Goal: Book appointment/travel/reservation

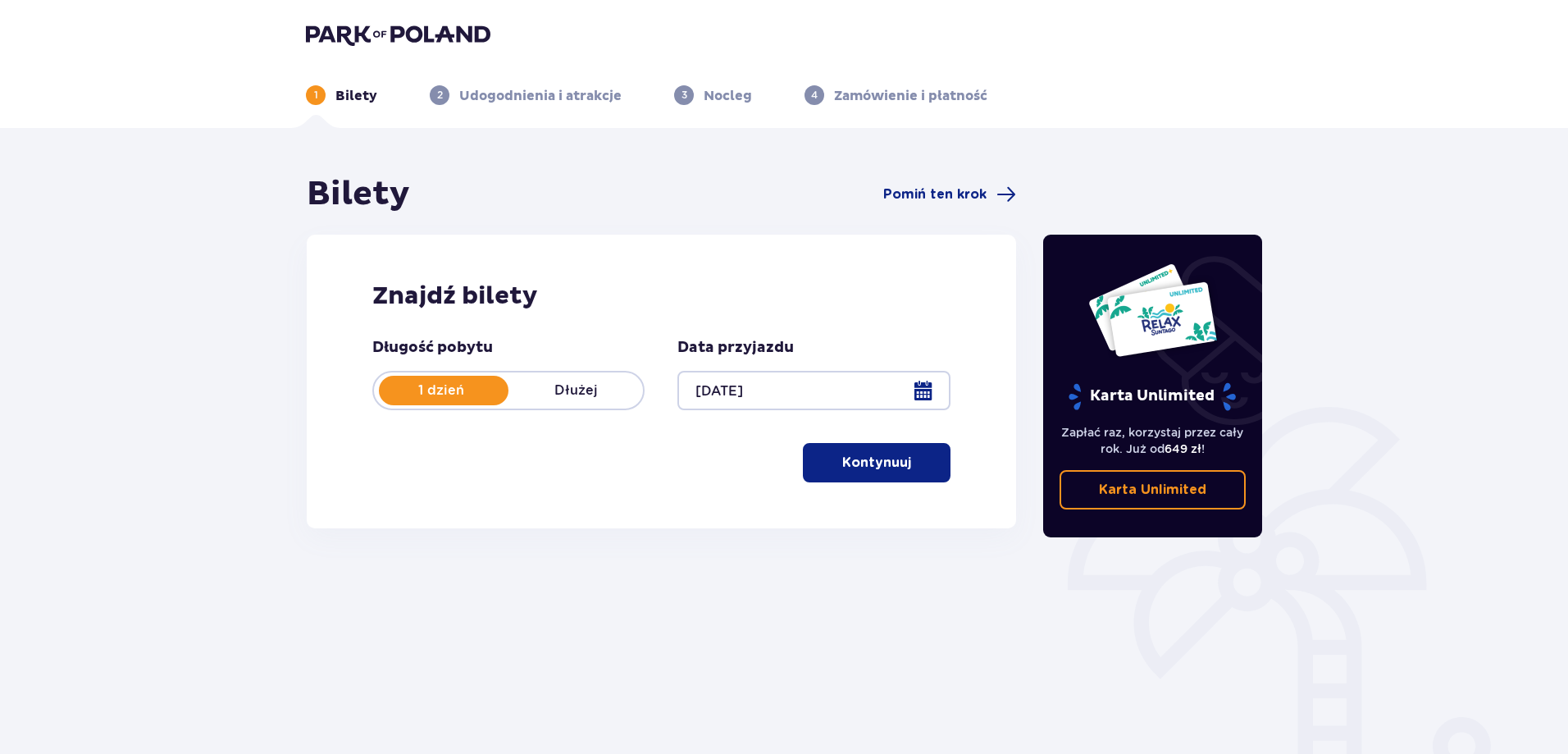
click at [922, 475] on button "Kontynuuj" at bounding box center [876, 463] width 147 height 39
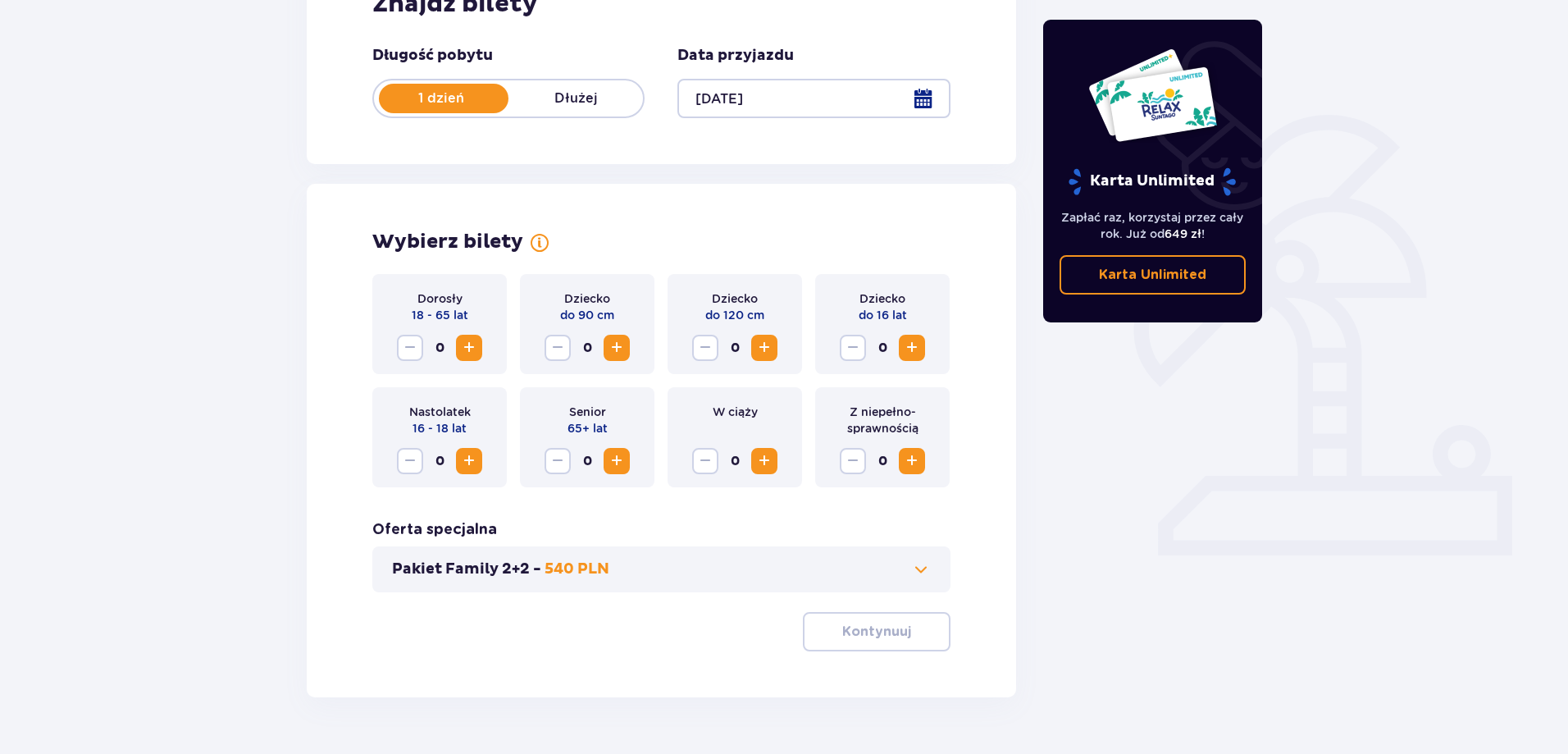
scroll to position [334, 0]
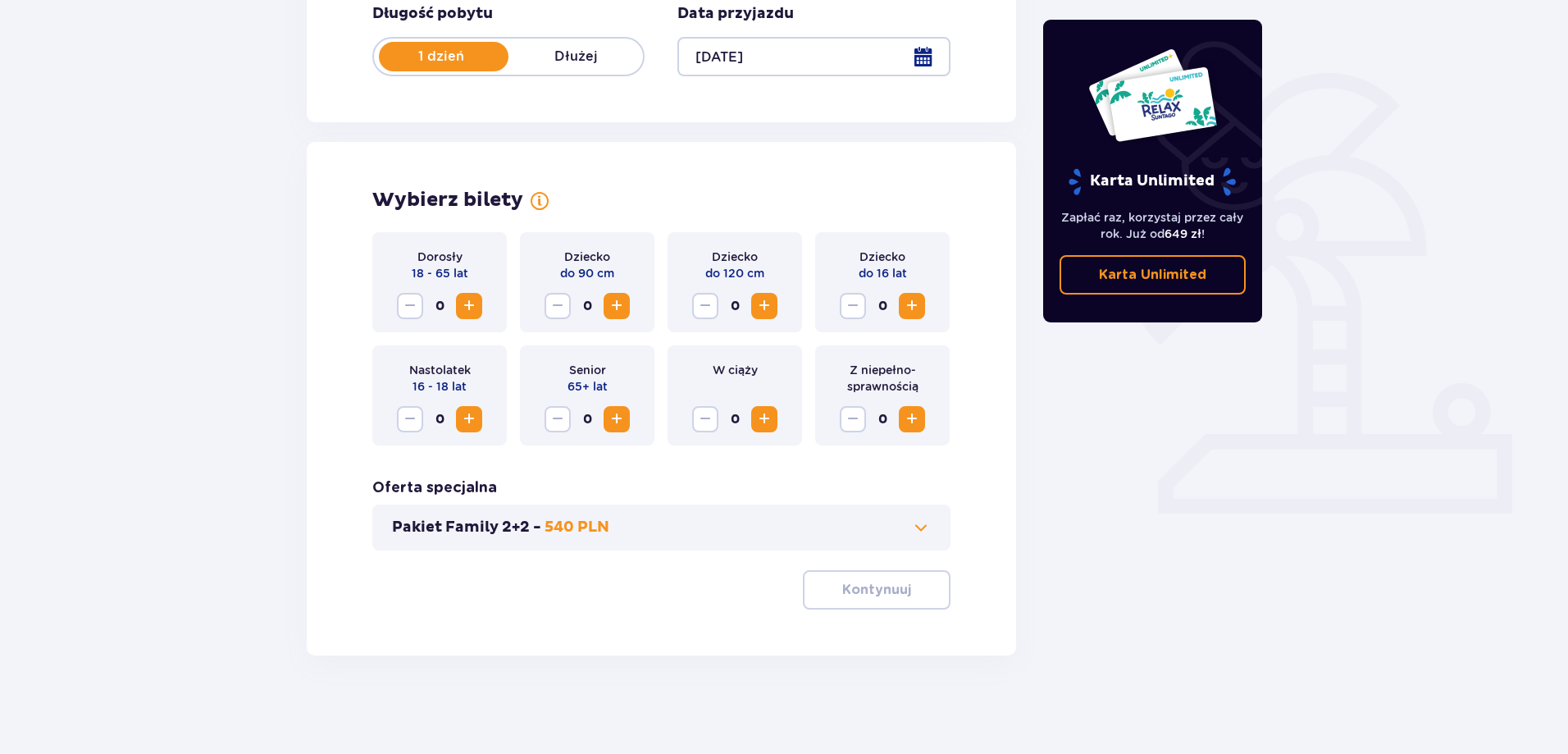
click at [471, 300] on span "Zwiększ" at bounding box center [469, 306] width 20 height 20
click at [760, 307] on span "Zwiększ" at bounding box center [764, 306] width 20 height 20
click at [909, 304] on span "Zwiększ" at bounding box center [912, 306] width 20 height 20
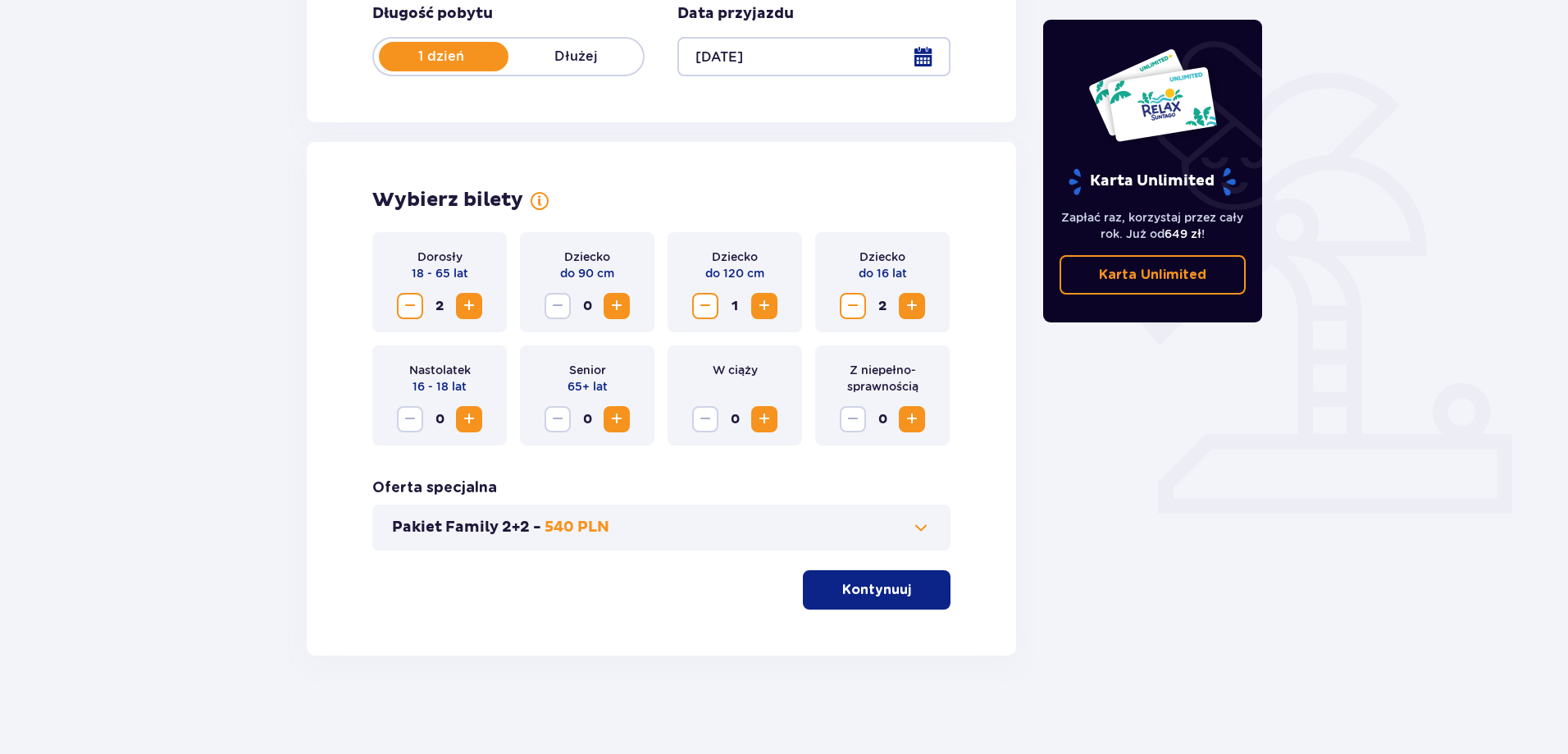
click at [860, 597] on p "Kontynuuj" at bounding box center [876, 590] width 69 height 18
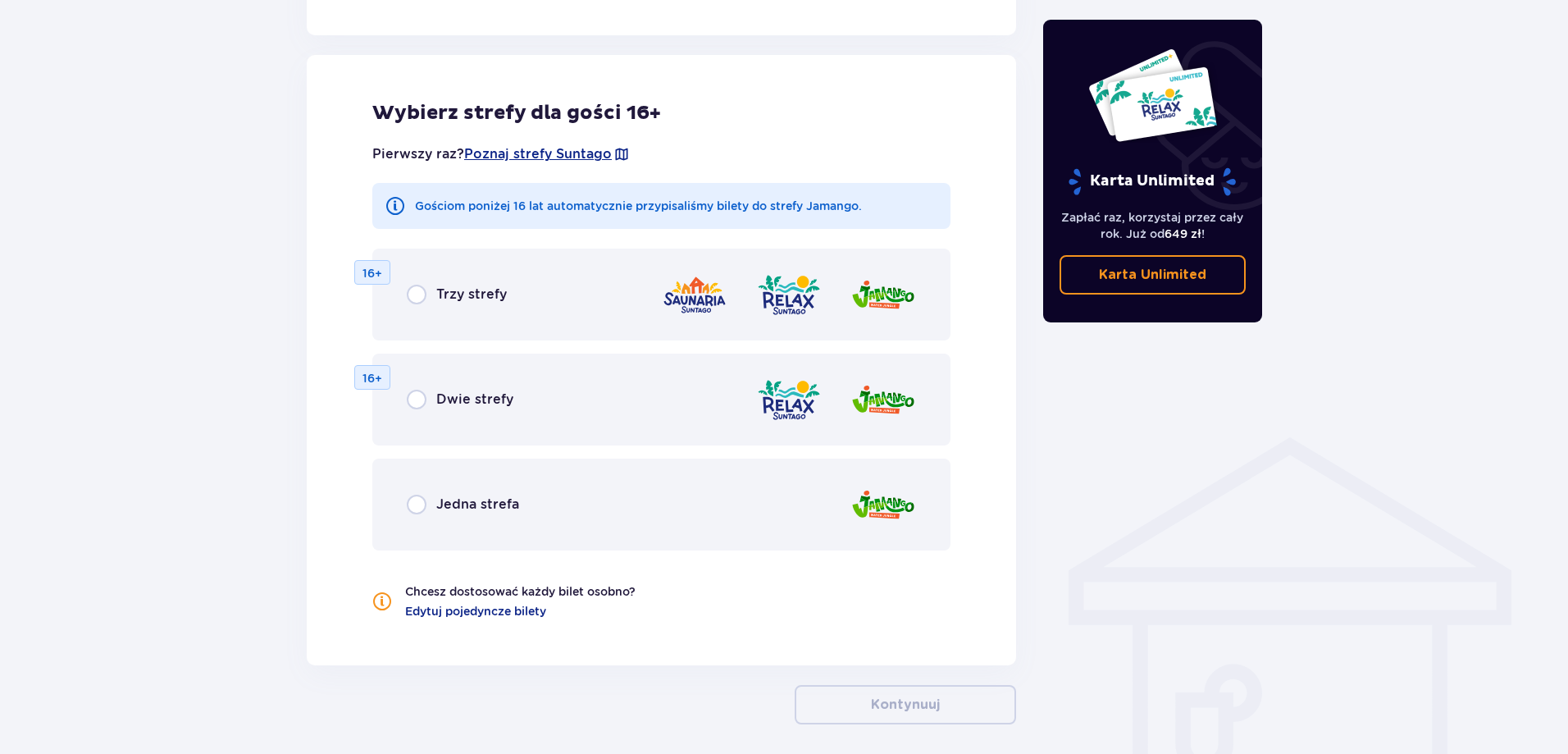
scroll to position [910, 0]
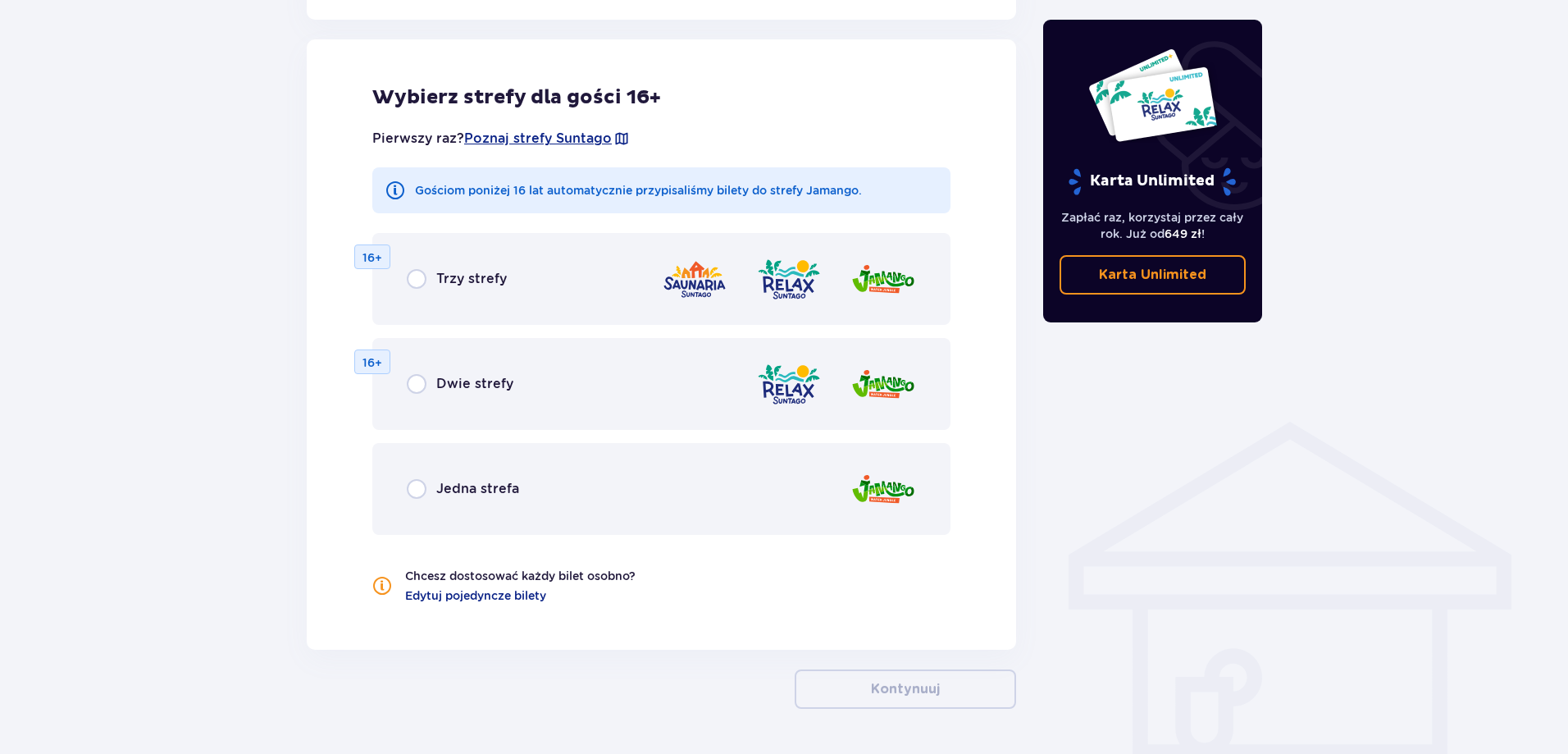
click at [420, 380] on input "radio" at bounding box center [417, 384] width 20 height 20
radio input "true"
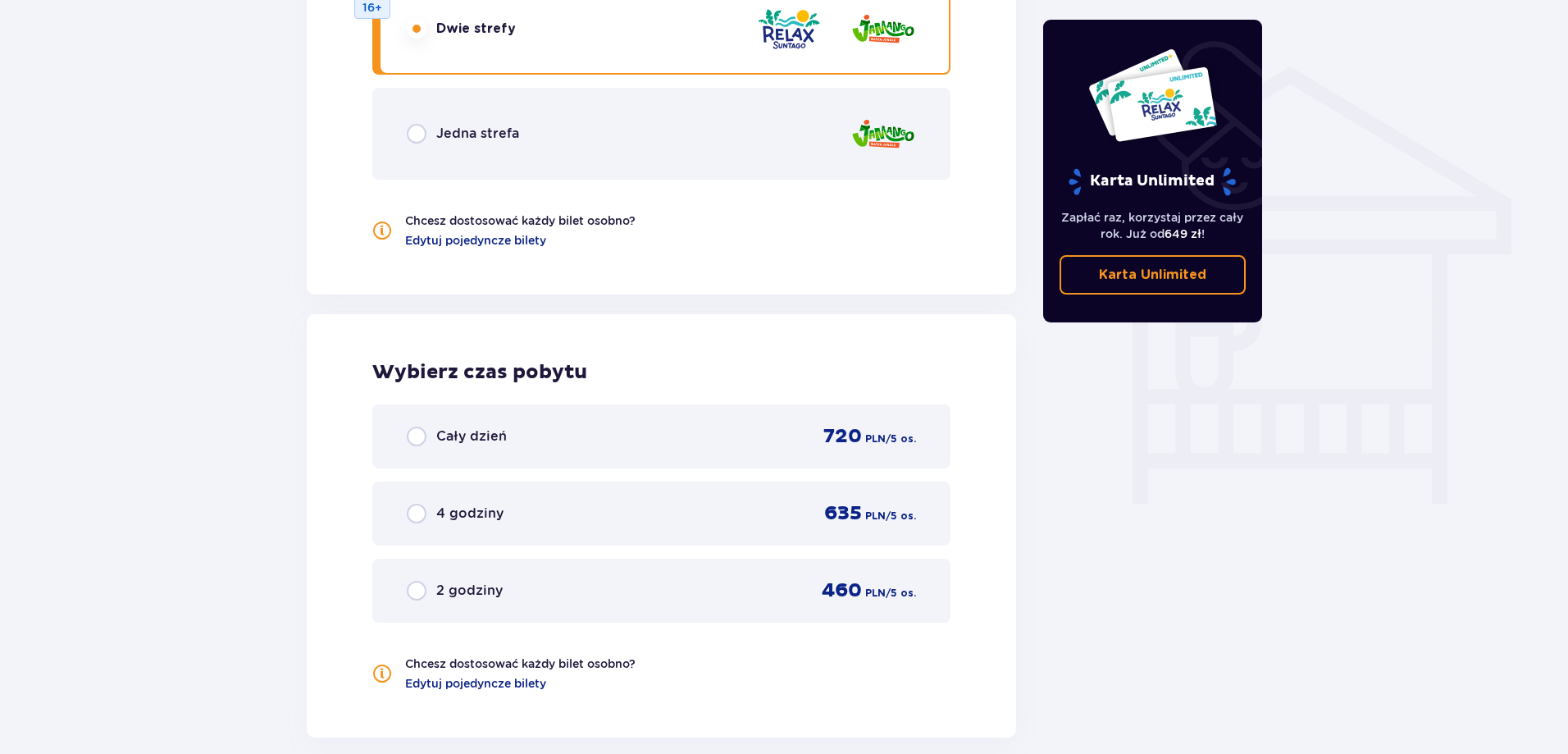
scroll to position [1407, 0]
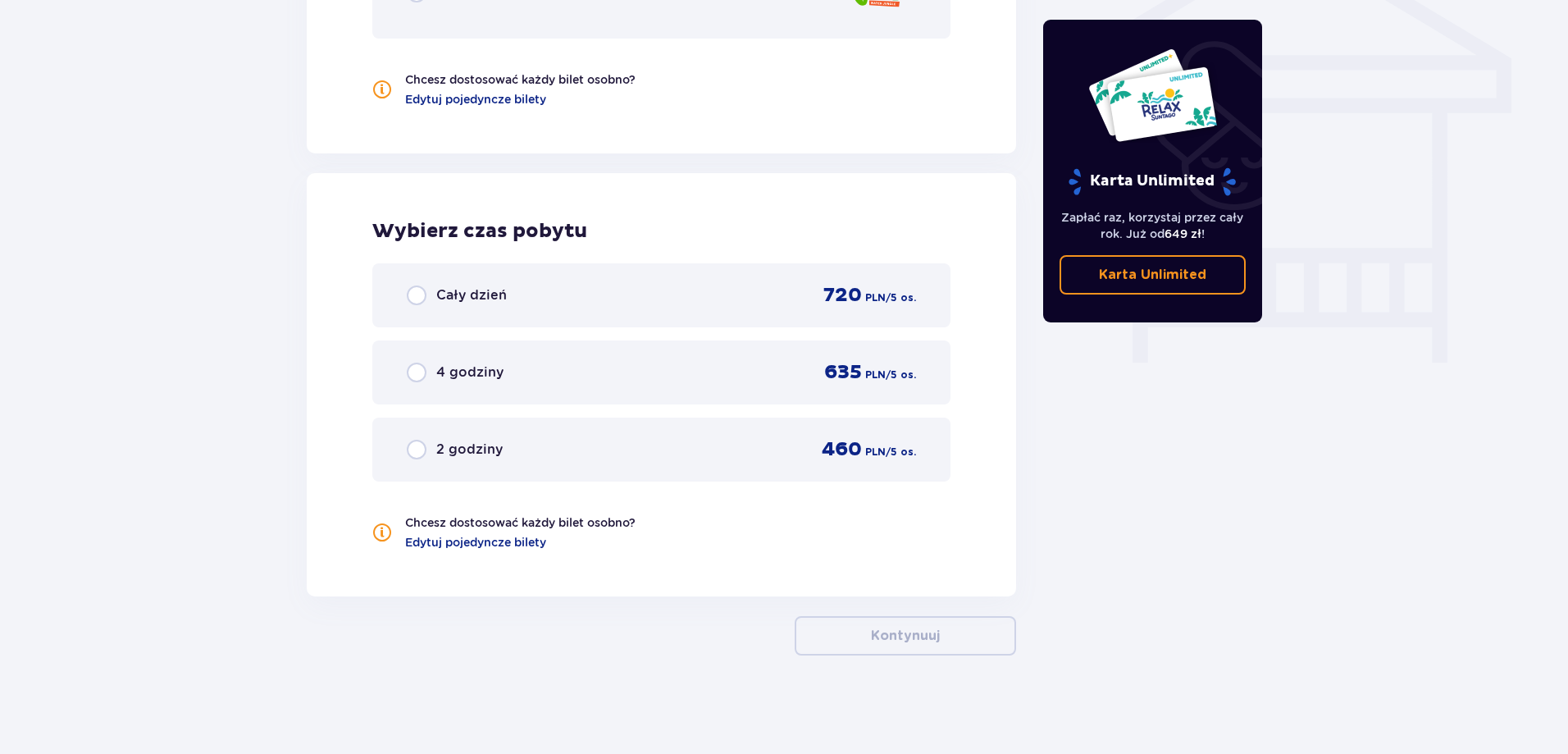
click at [420, 370] on input "radio" at bounding box center [417, 373] width 20 height 20
radio input "true"
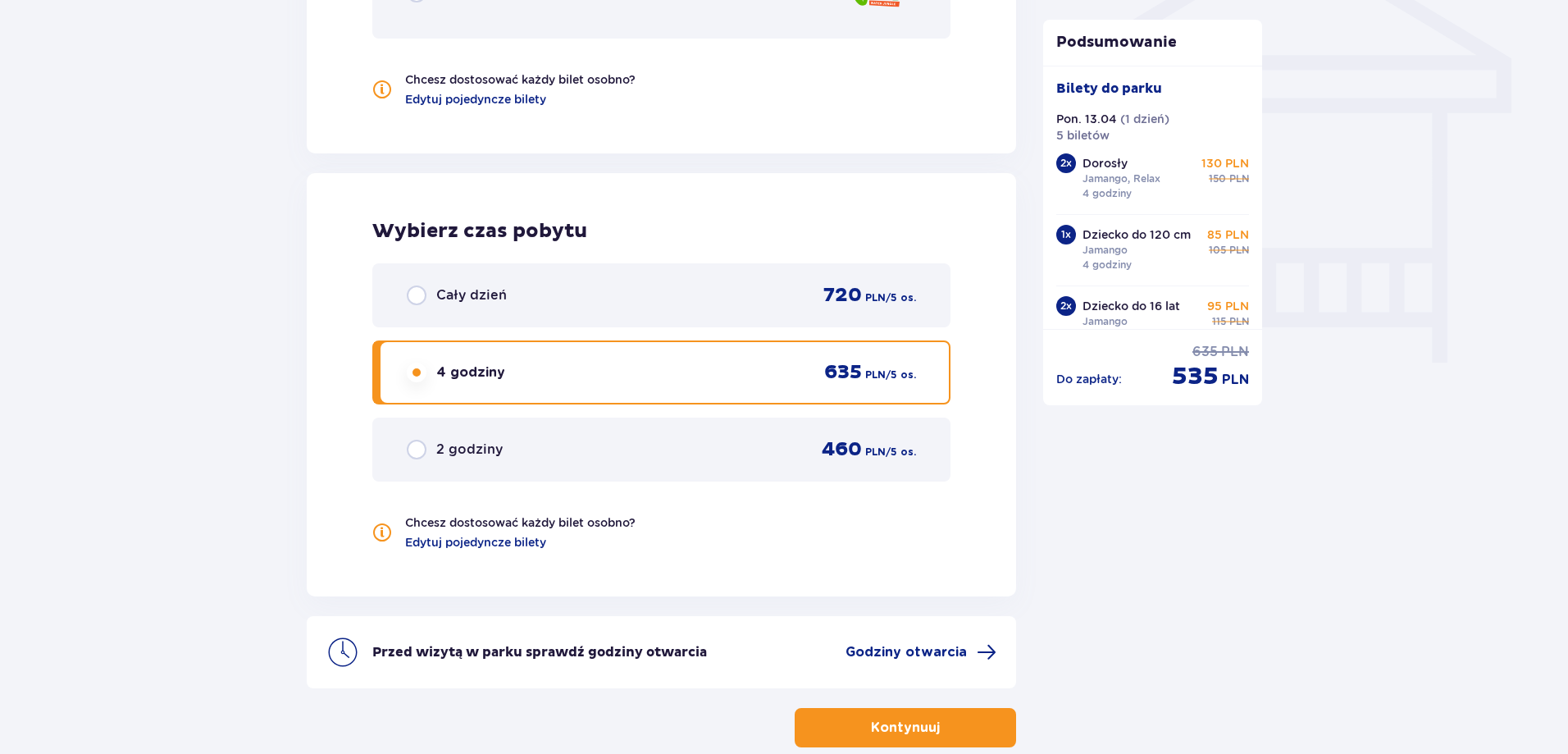
click at [411, 451] on input "radio" at bounding box center [417, 449] width 20 height 20
radio input "true"
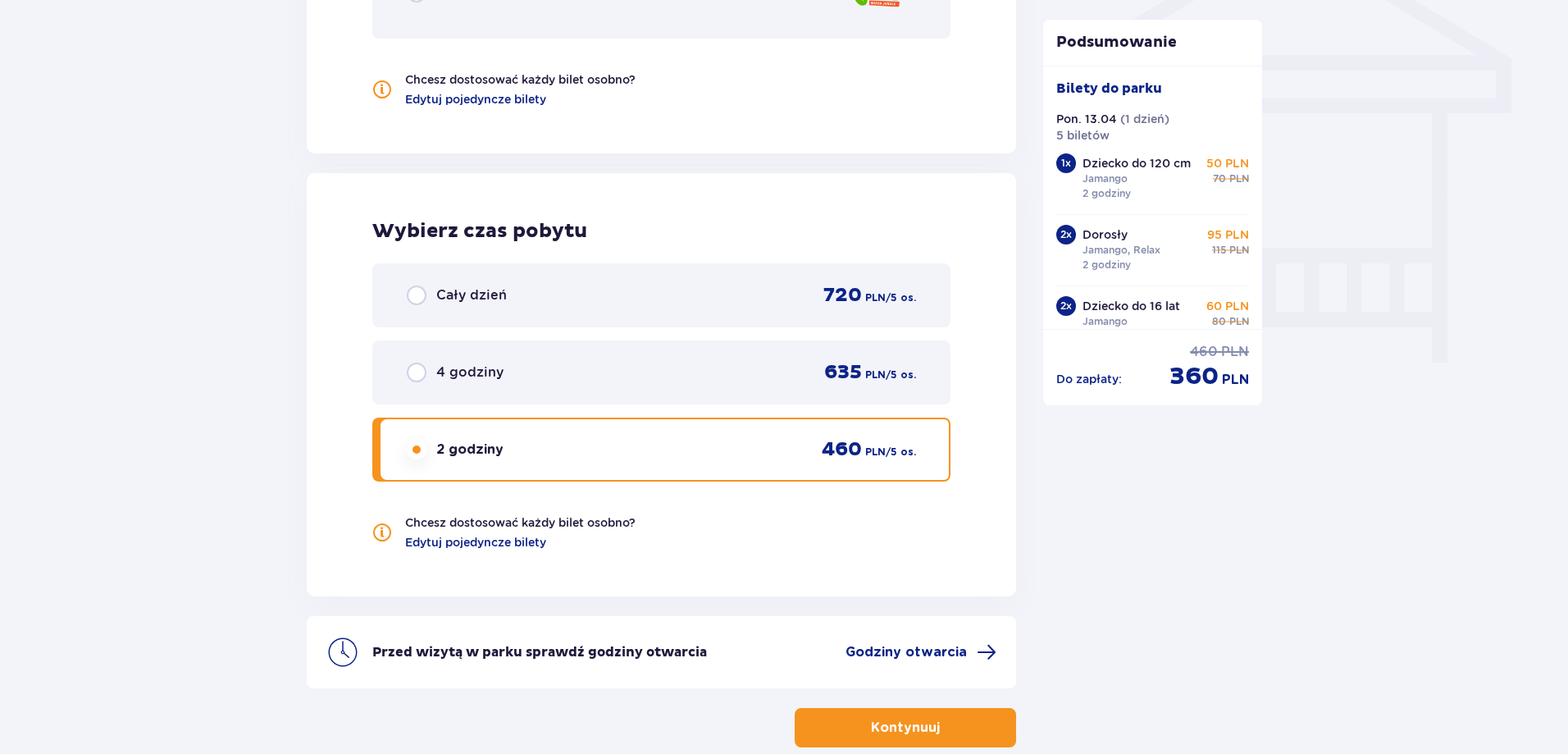
click at [421, 379] on input "radio" at bounding box center [417, 373] width 20 height 20
radio input "true"
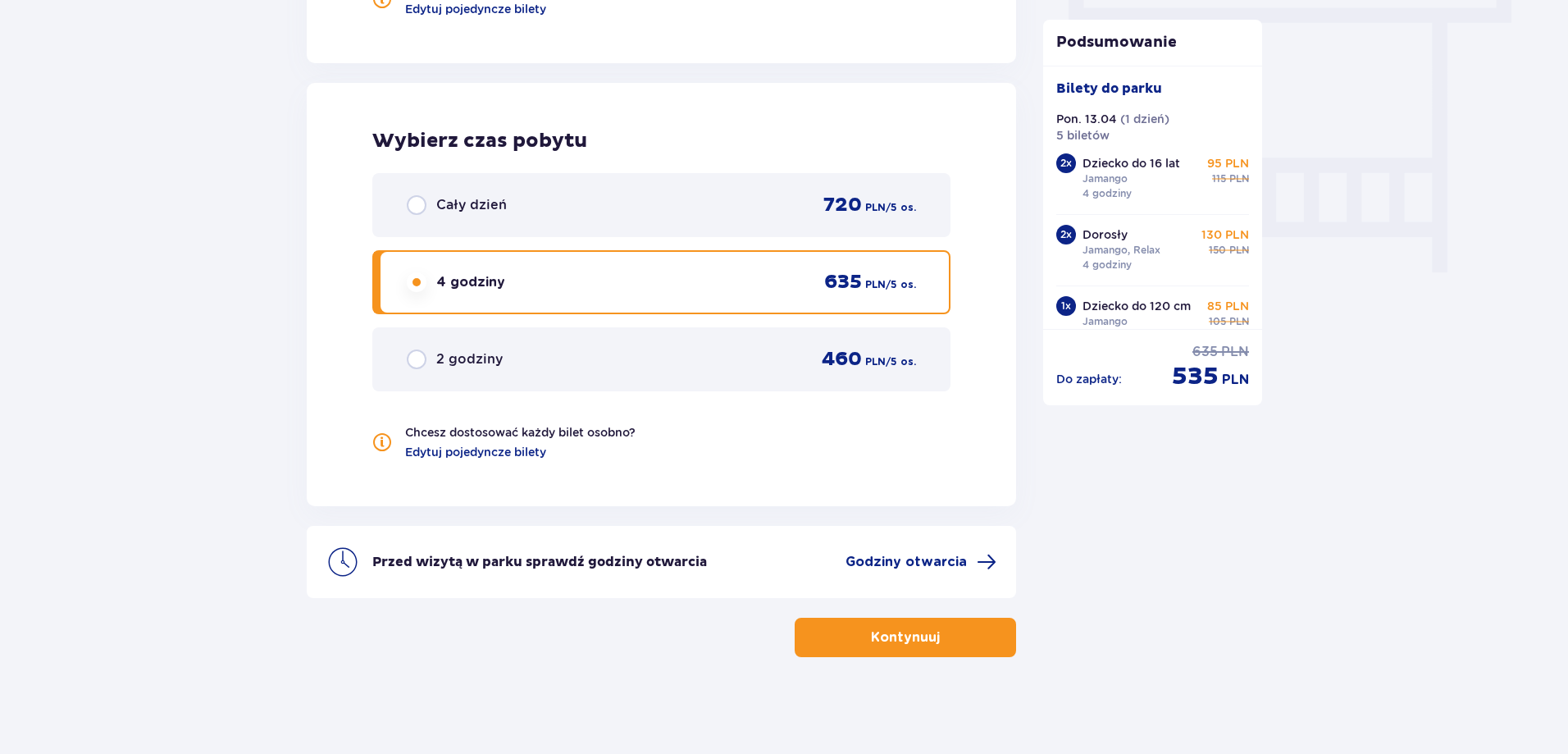
scroll to position [1499, 0]
click at [903, 646] on button "Kontynuuj" at bounding box center [905, 636] width 221 height 39
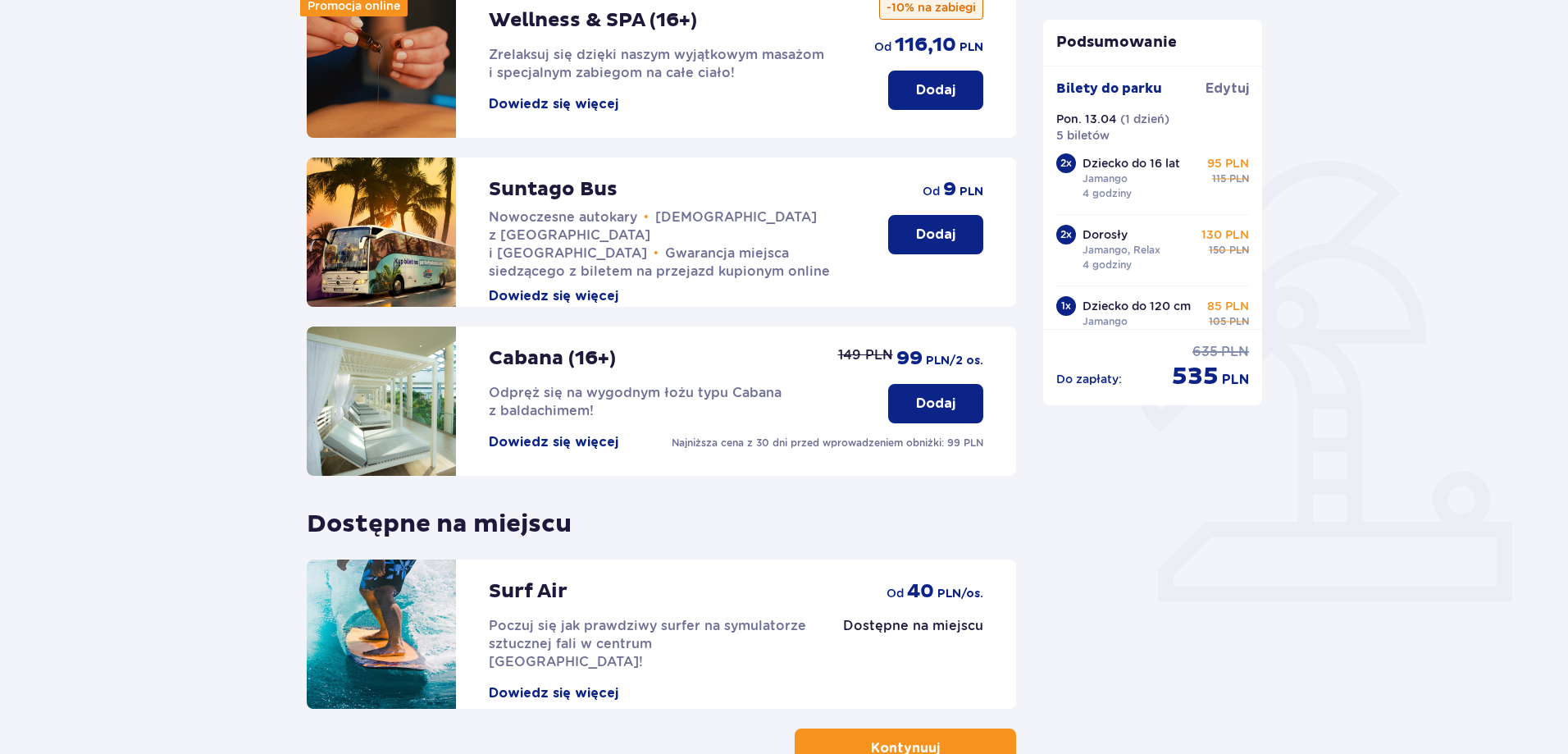
scroll to position [359, 0]
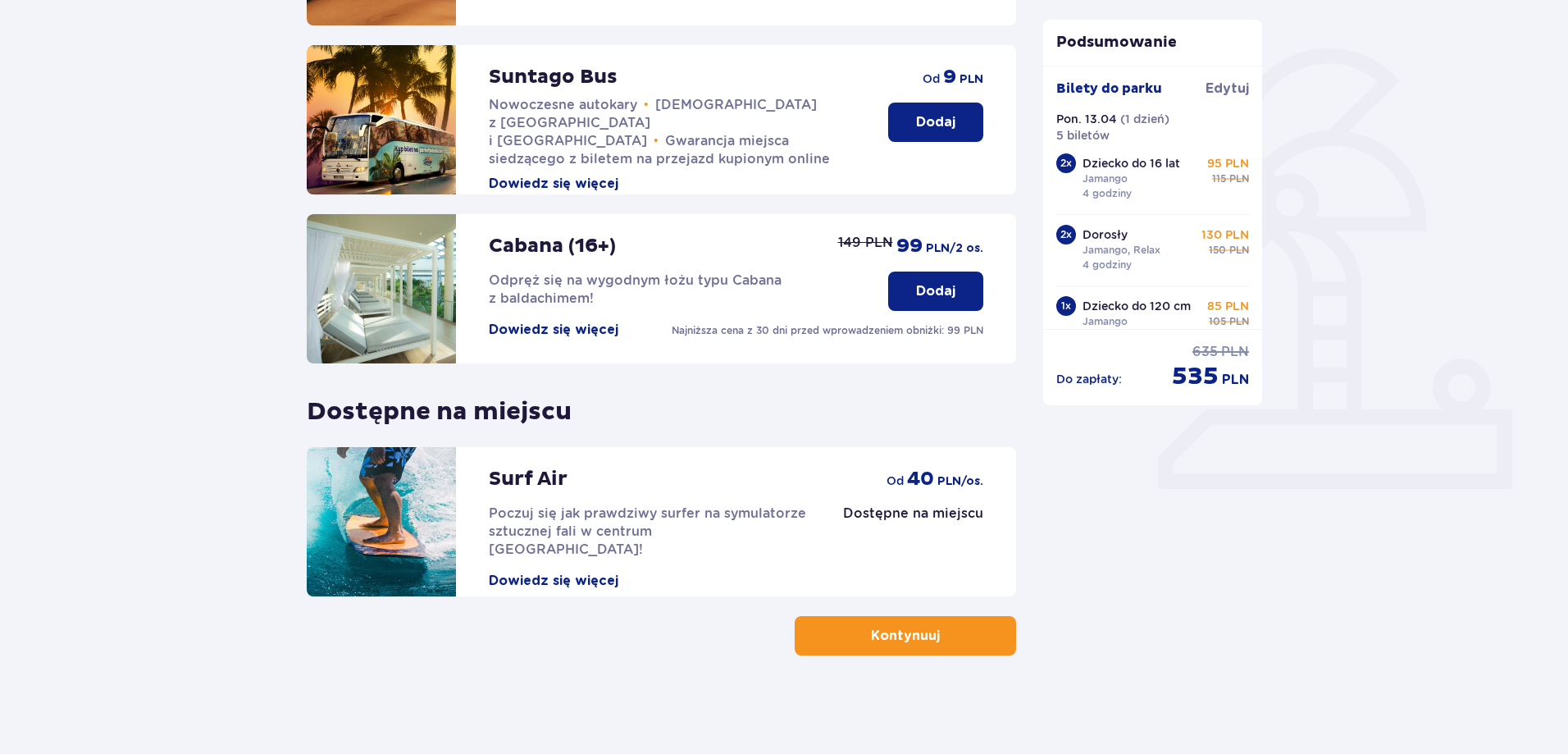
click at [964, 628] on button "Kontynuuj" at bounding box center [905, 636] width 221 height 39
